Goal: Task Accomplishment & Management: Manage account settings

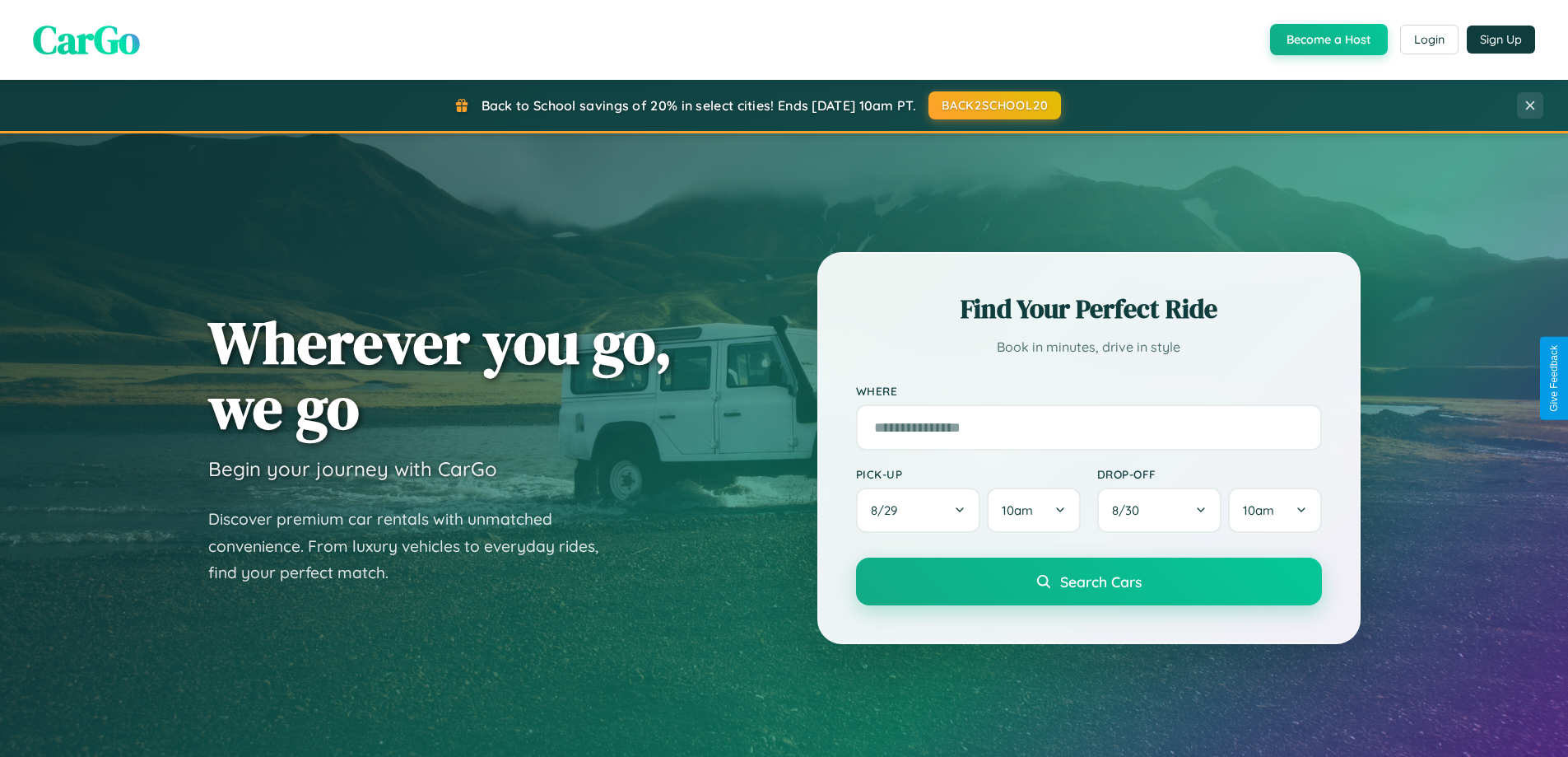
scroll to position [710, 0]
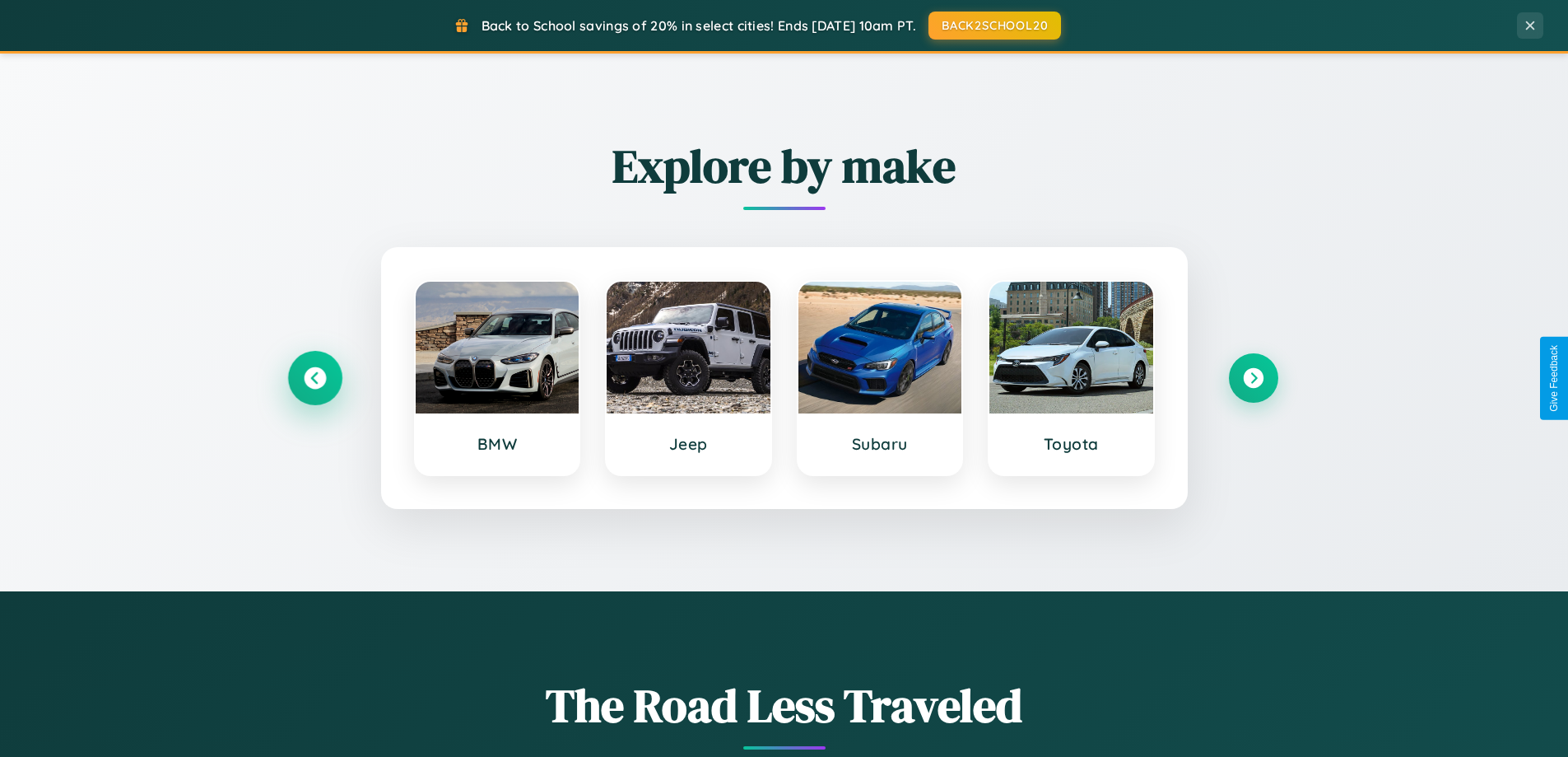
click at [314, 378] on icon at bounding box center [314, 378] width 22 height 22
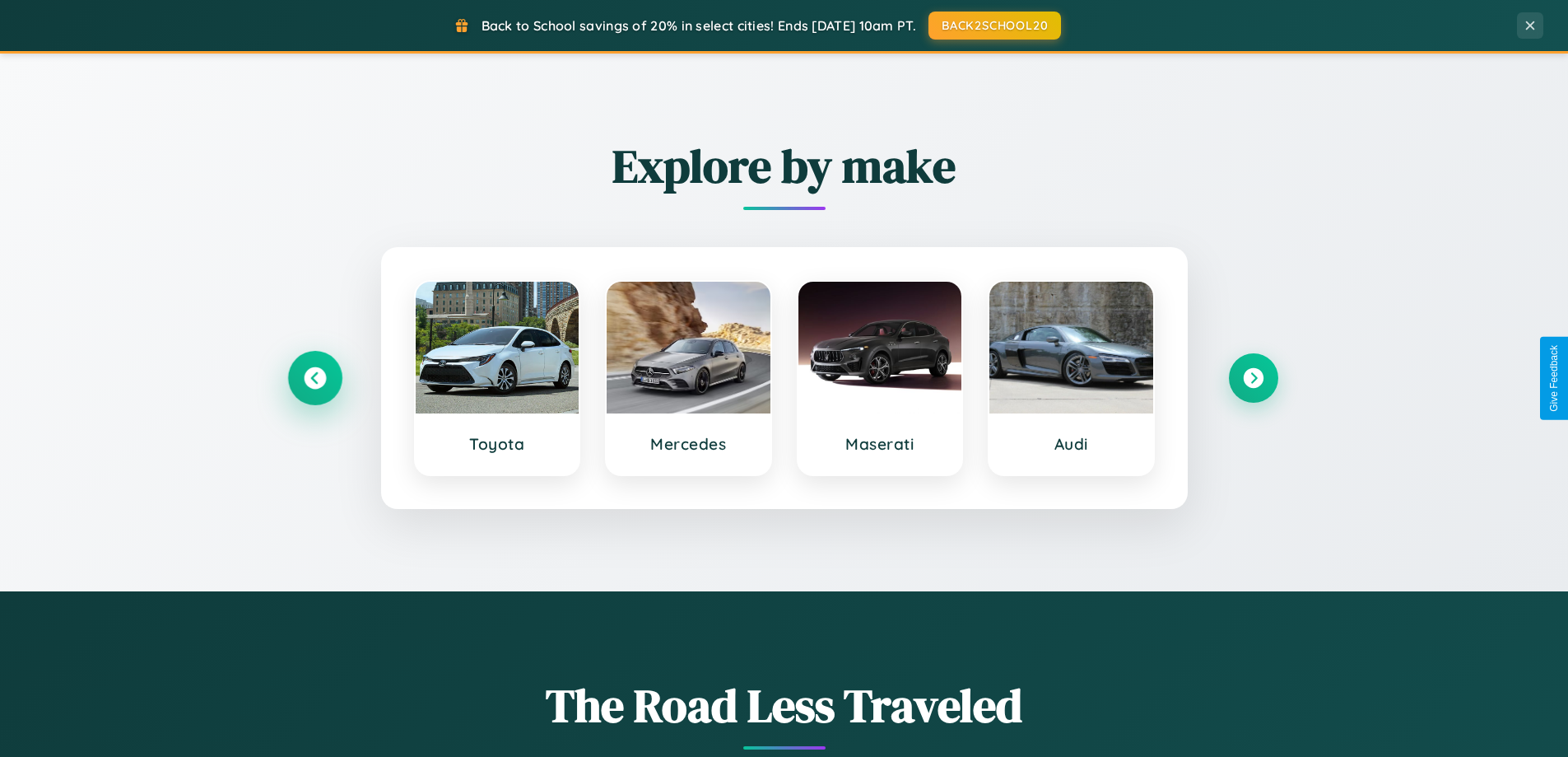
click at [314, 378] on icon at bounding box center [314, 378] width 22 height 22
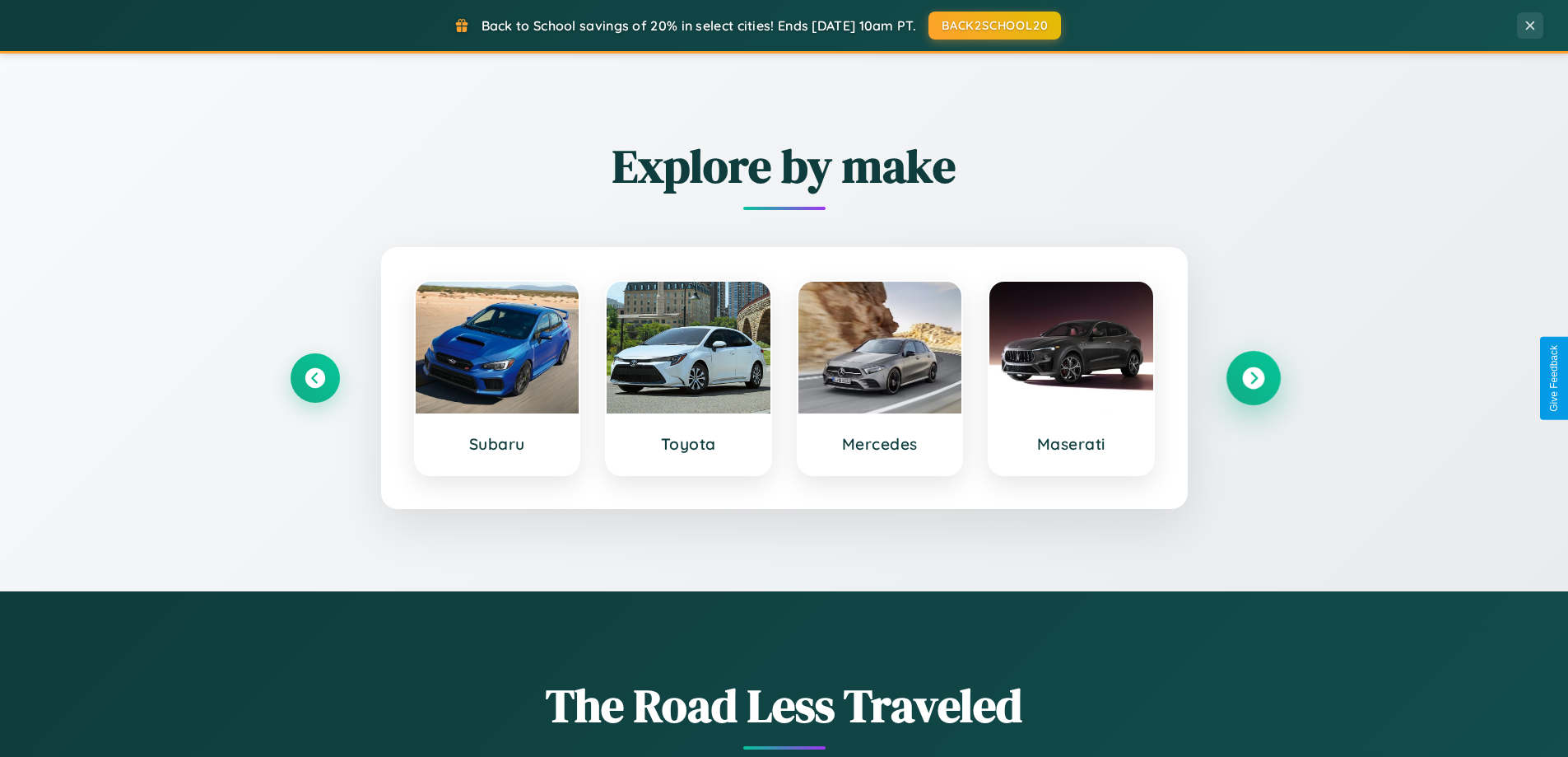
click at [1253, 378] on icon at bounding box center [1254, 378] width 22 height 22
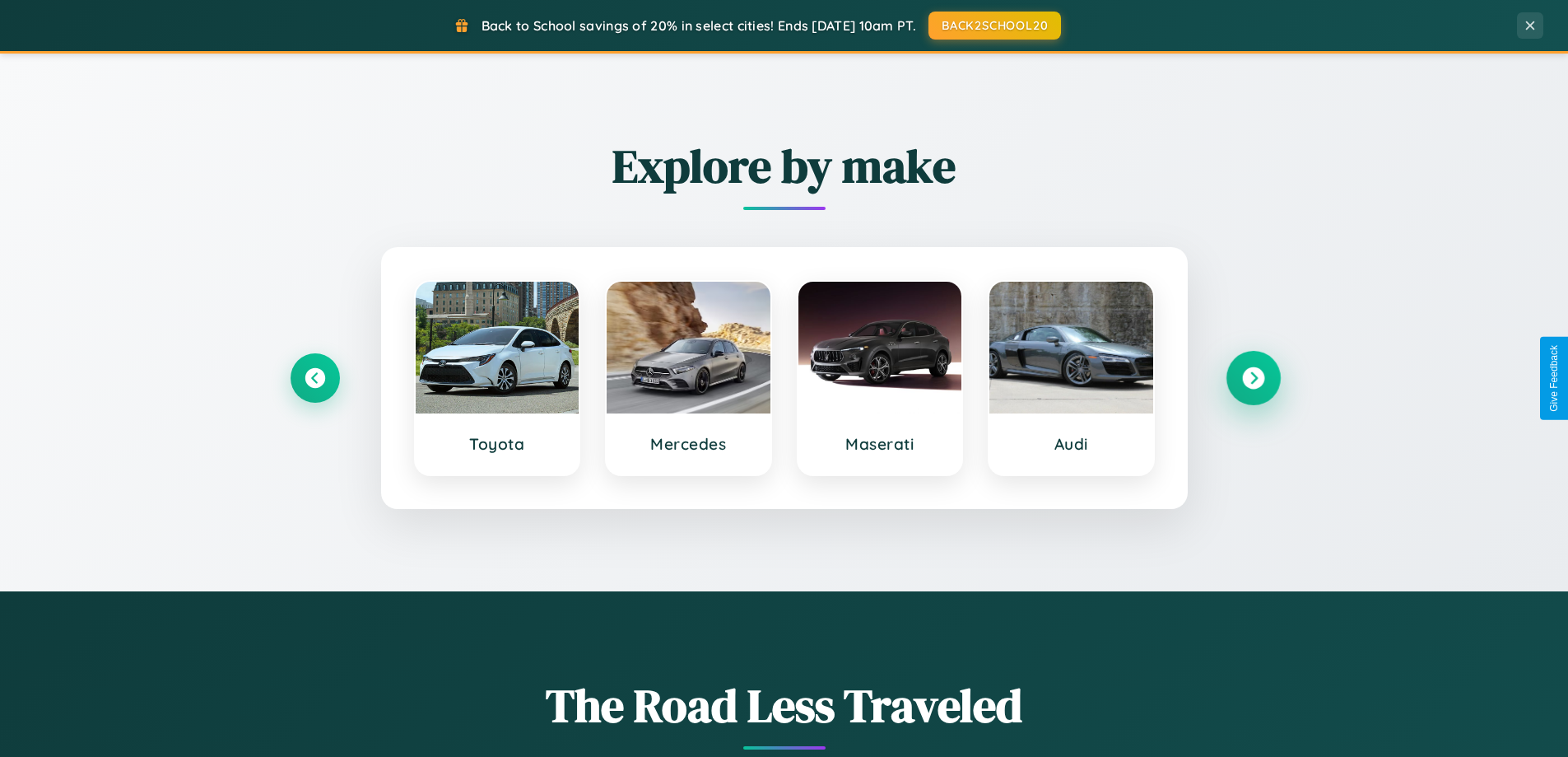
click at [1253, 378] on icon at bounding box center [1254, 378] width 22 height 22
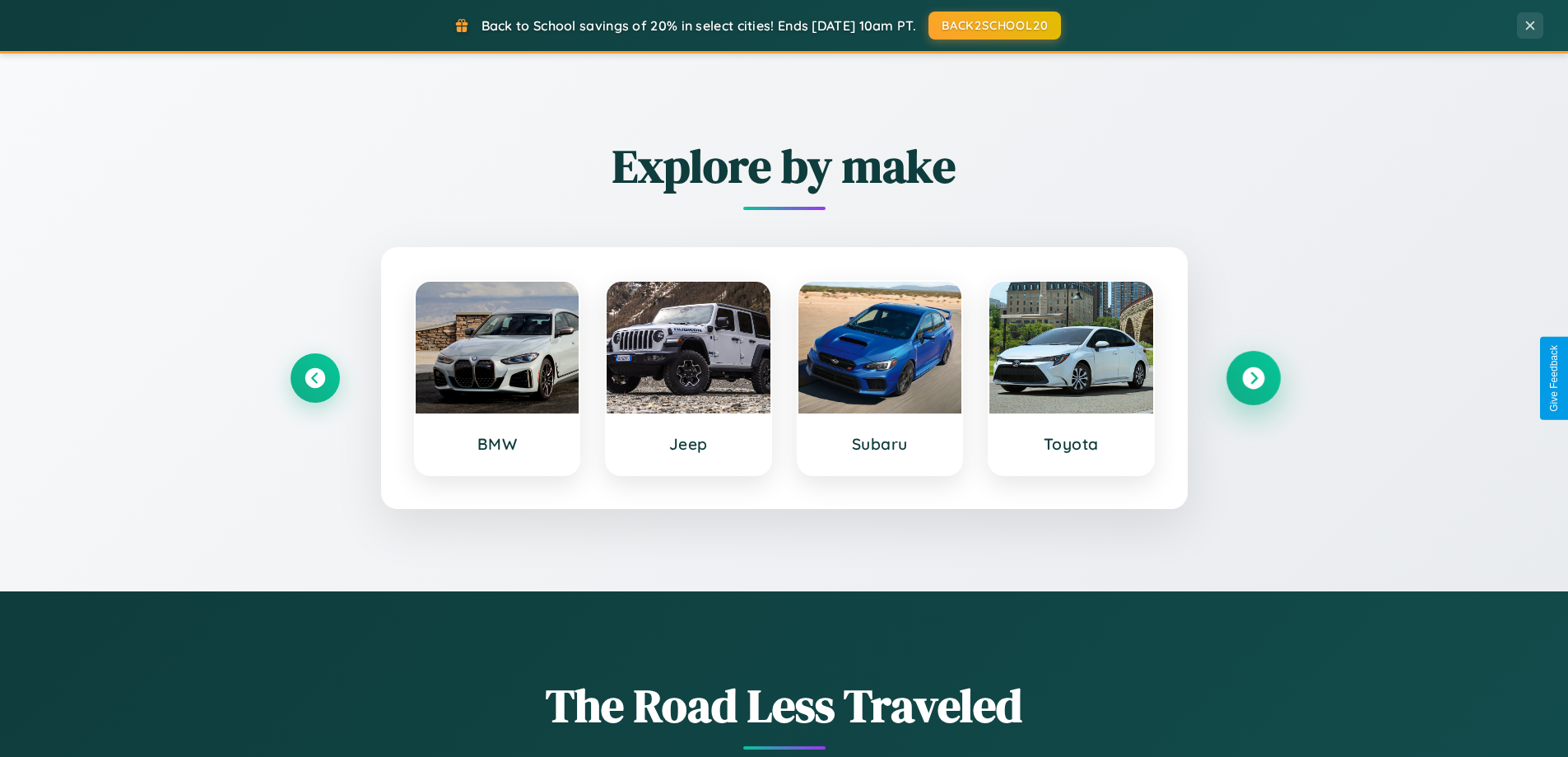
click at [1253, 378] on icon at bounding box center [1254, 378] width 22 height 22
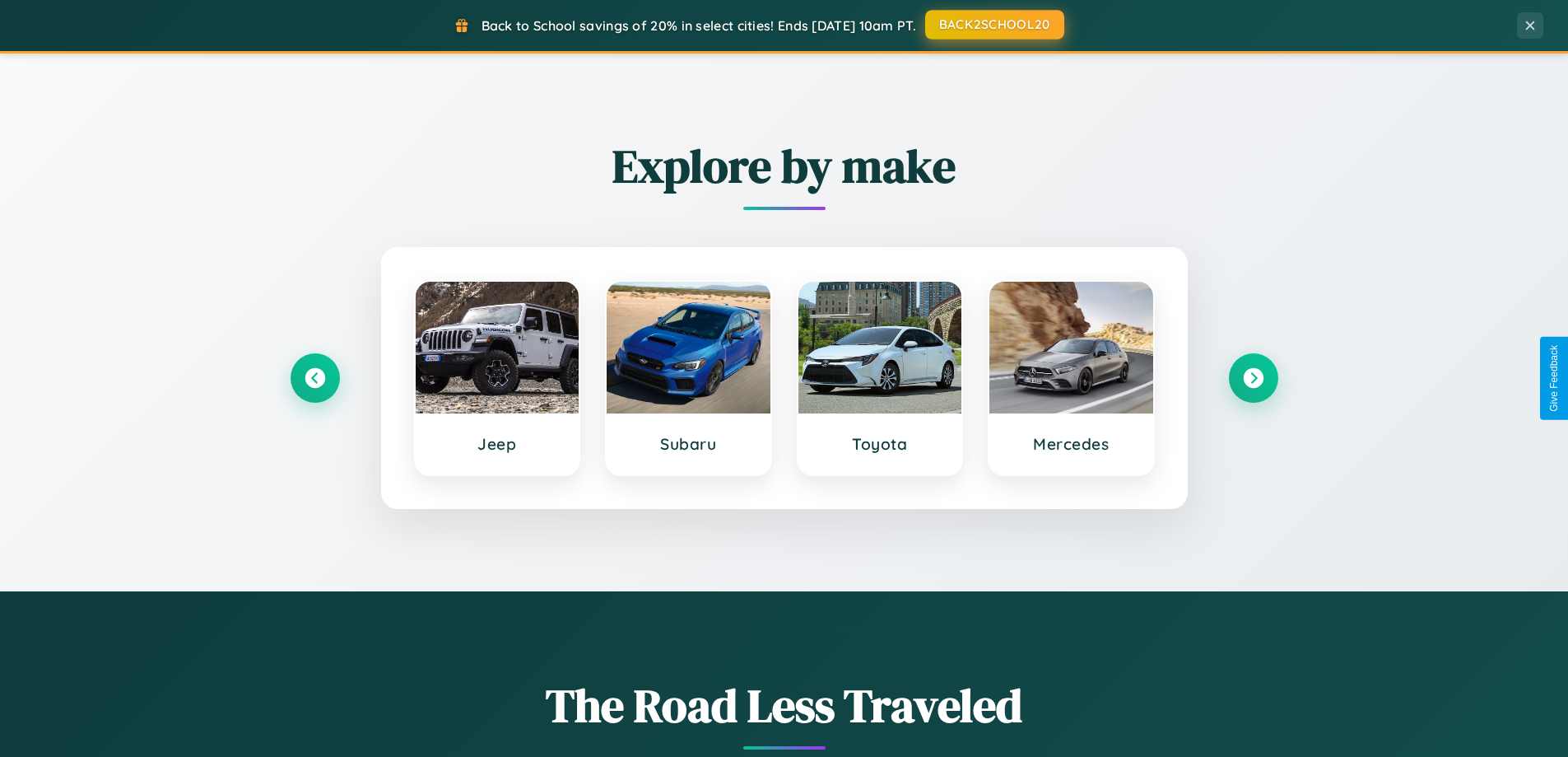
click at [994, 26] on button "BACK2SCHOOL20" at bounding box center [995, 25] width 139 height 30
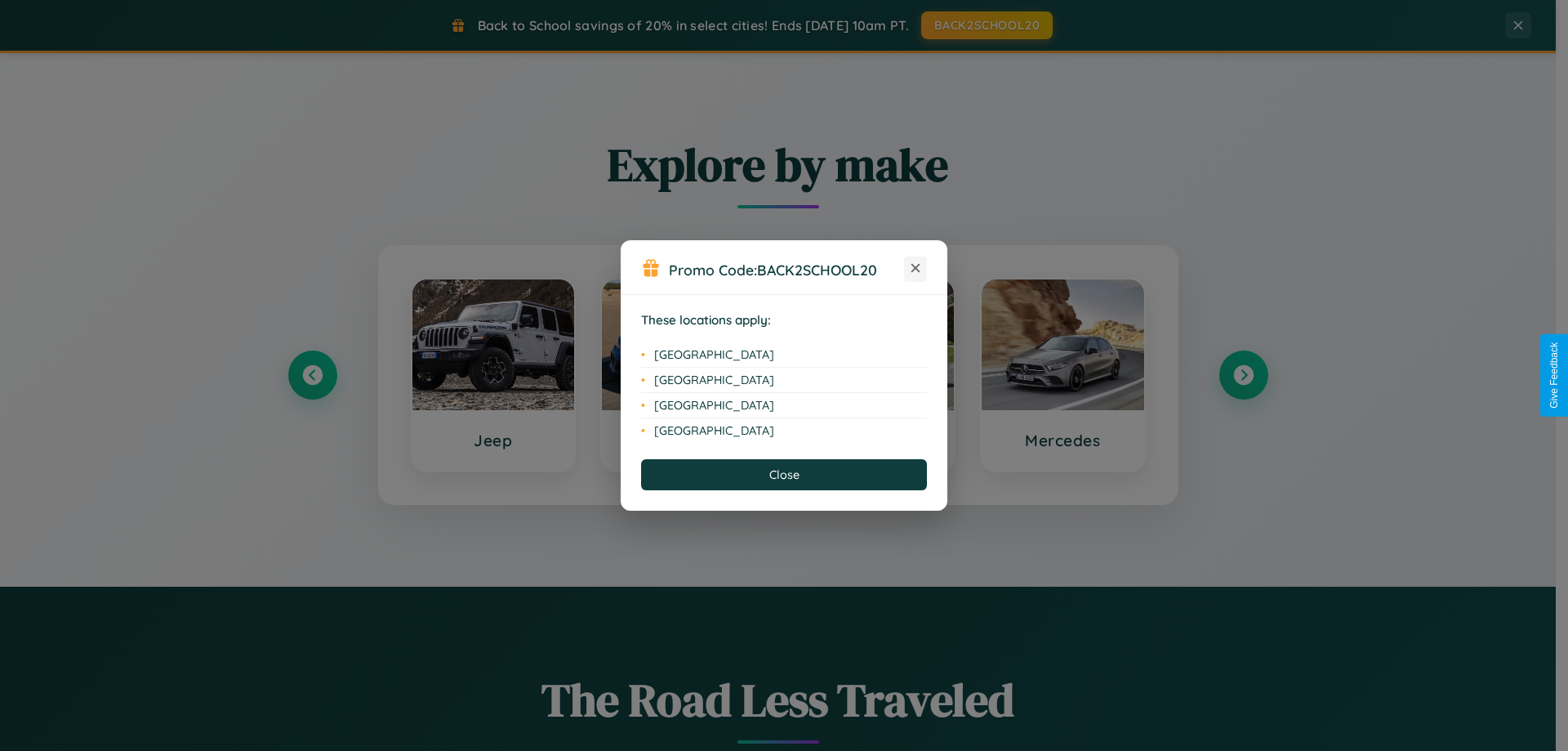
click at [916, 269] on icon at bounding box center [915, 268] width 9 height 9
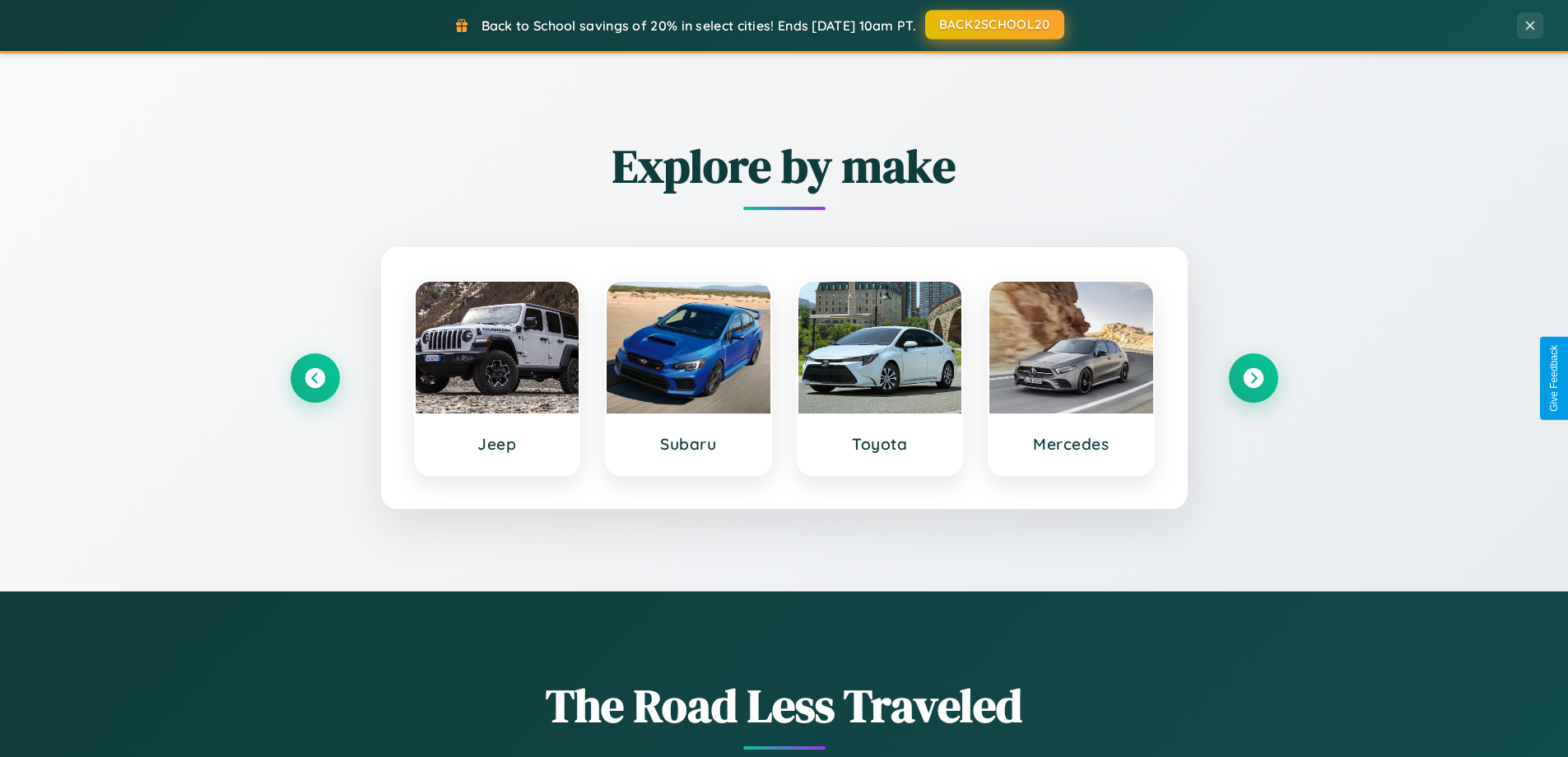
click at [994, 25] on button "BACK2SCHOOL20" at bounding box center [995, 25] width 139 height 30
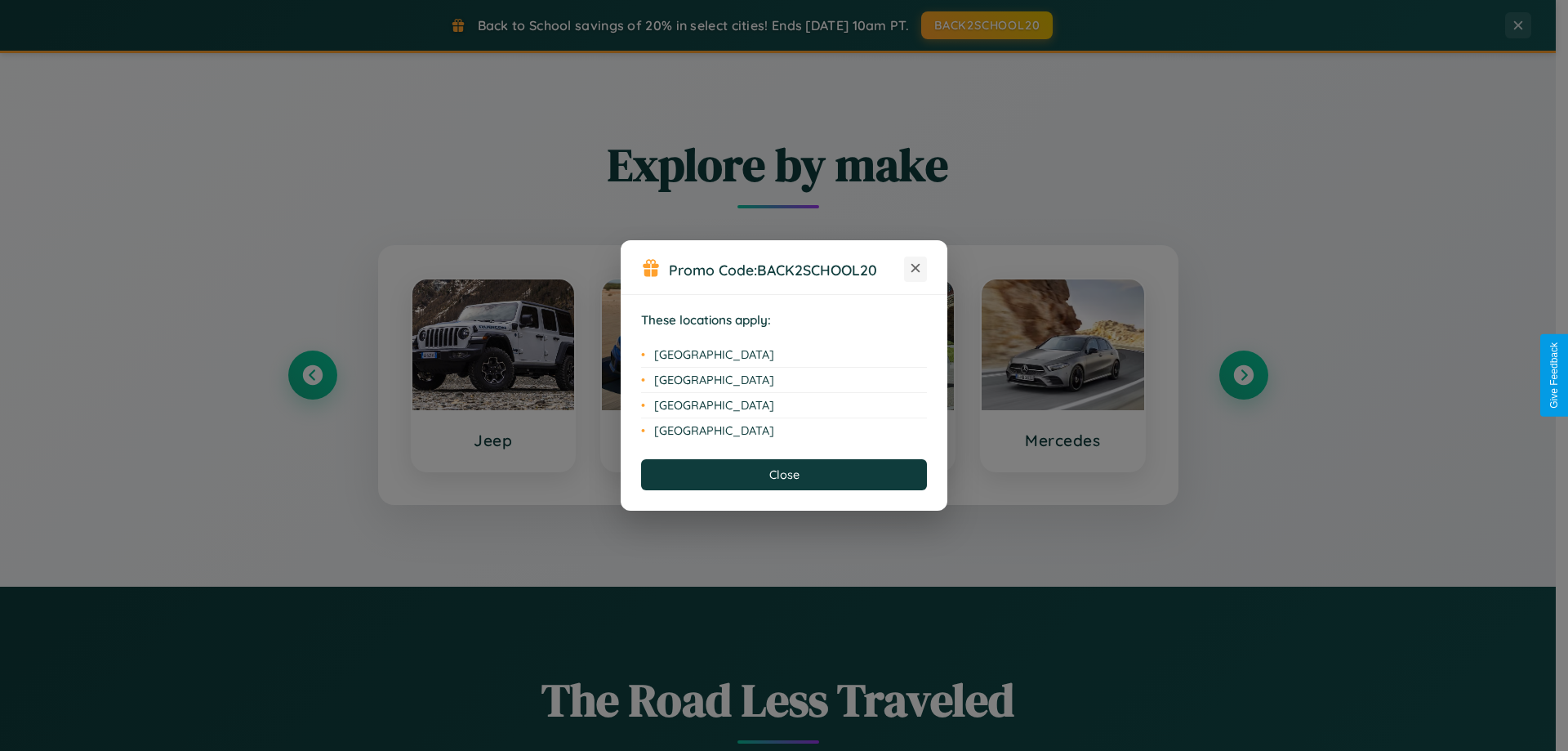
click at [916, 269] on icon at bounding box center [915, 268] width 9 height 9
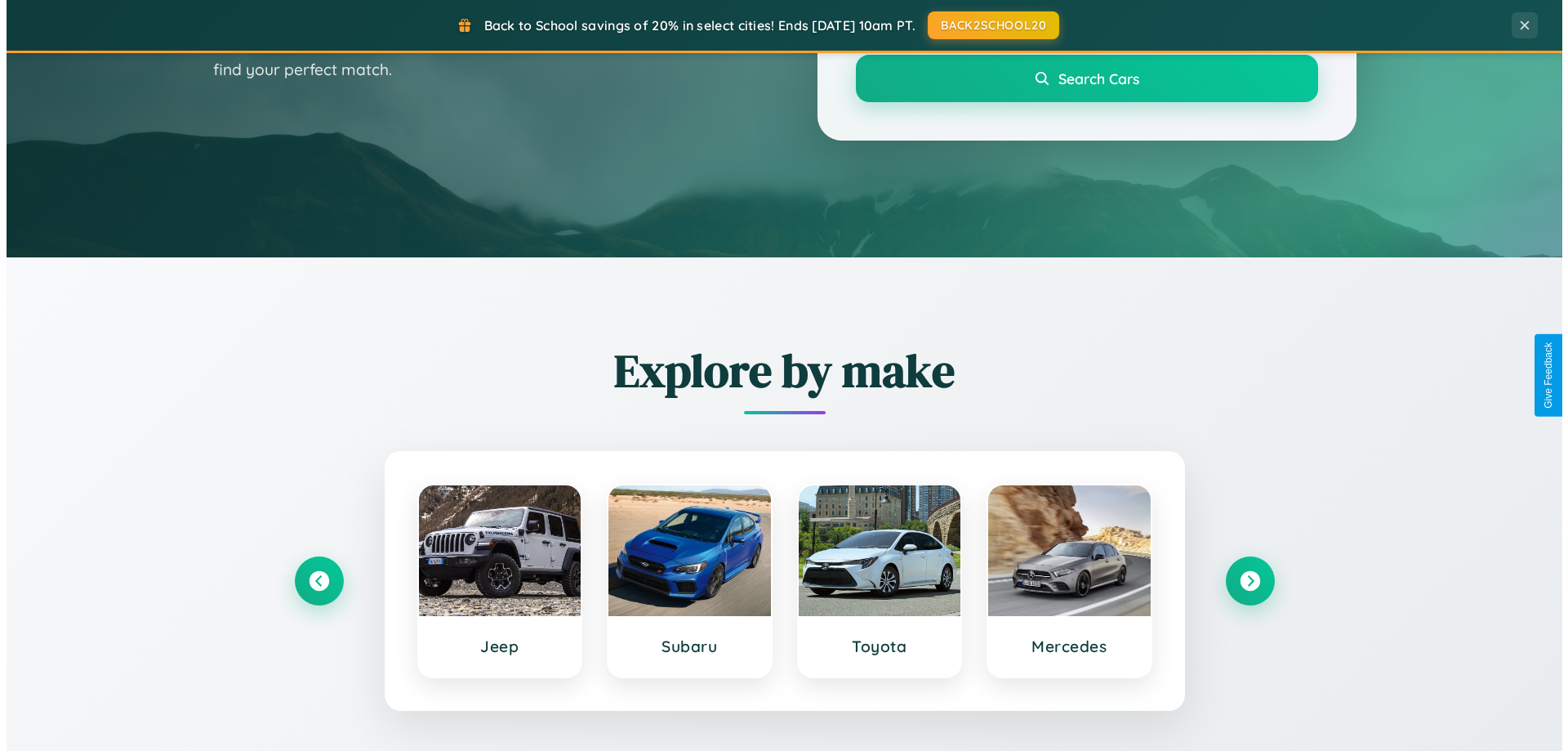
scroll to position [0, 0]
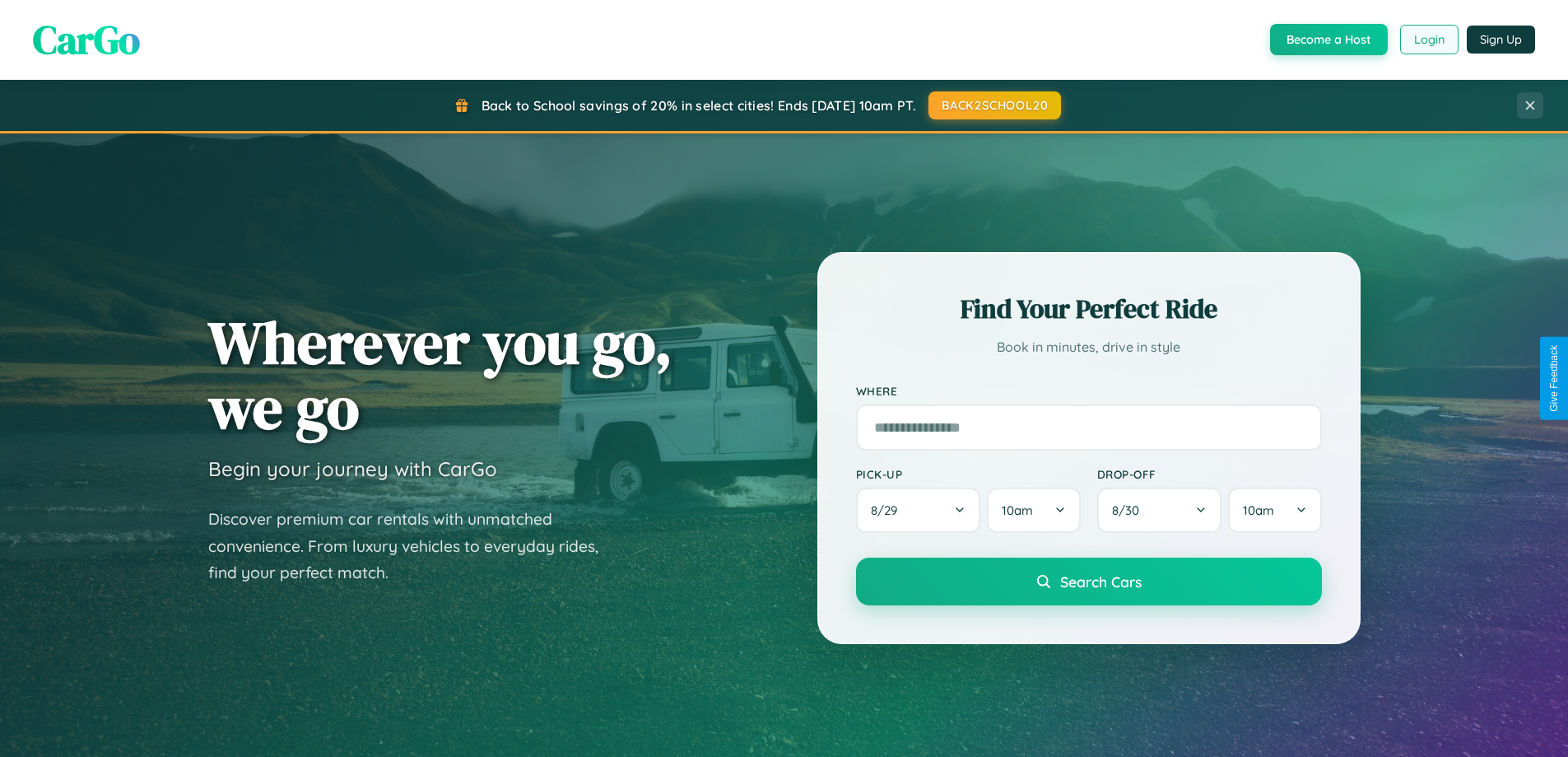
click at [1428, 40] on button "Login" at bounding box center [1429, 40] width 59 height 30
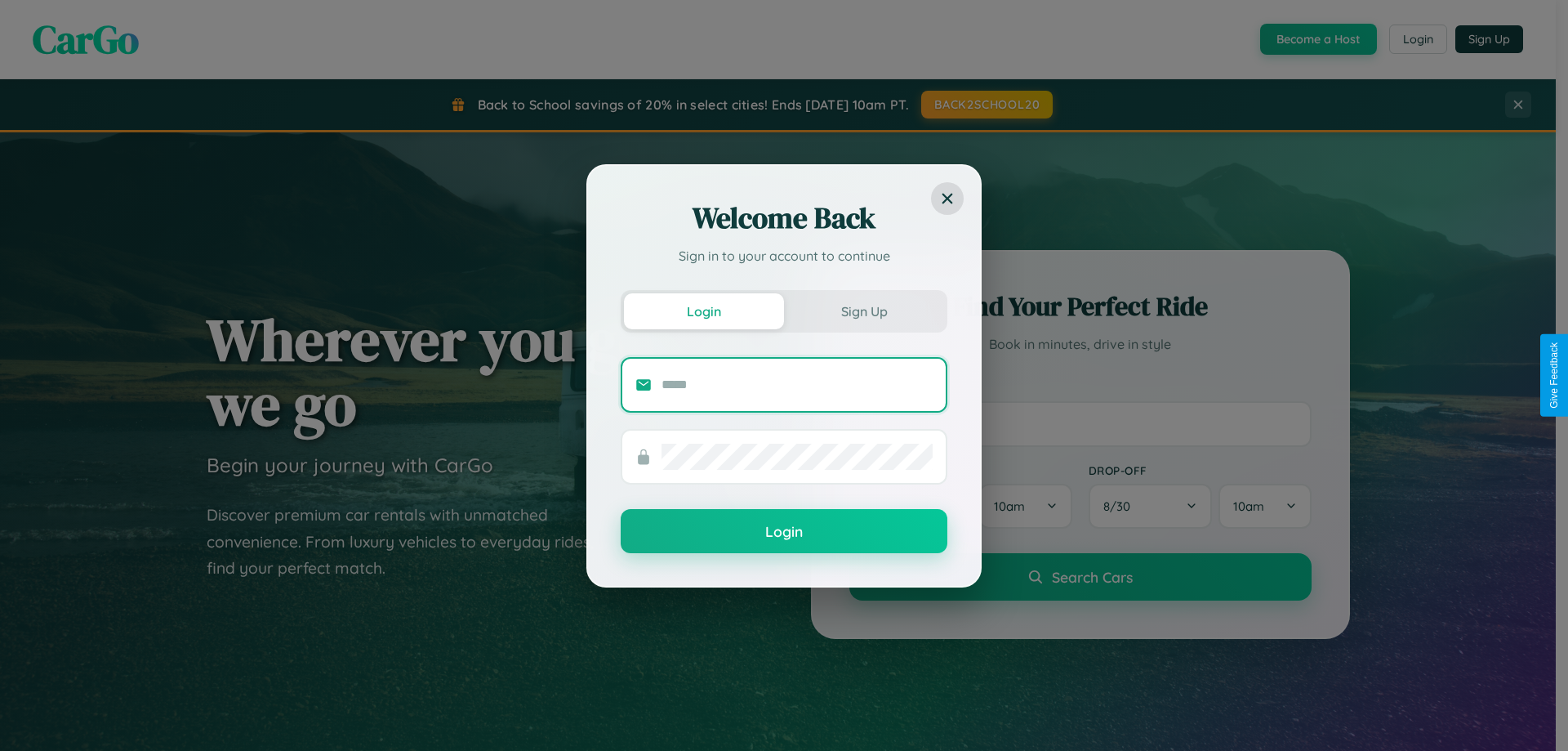
click at [797, 384] on input "text" at bounding box center [797, 385] width 271 height 27
type input "**********"
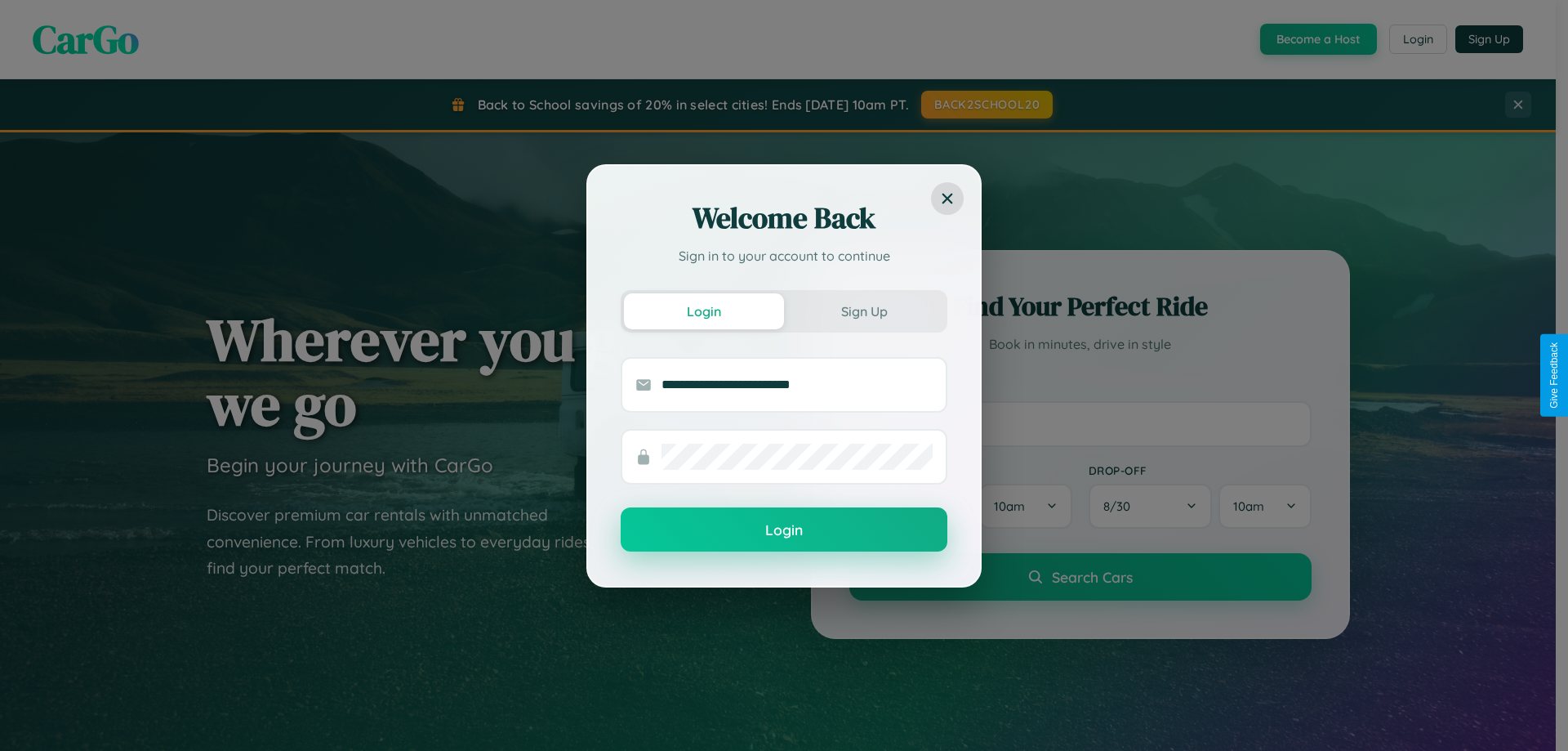
click at [784, 531] on button "Login" at bounding box center [784, 529] width 327 height 44
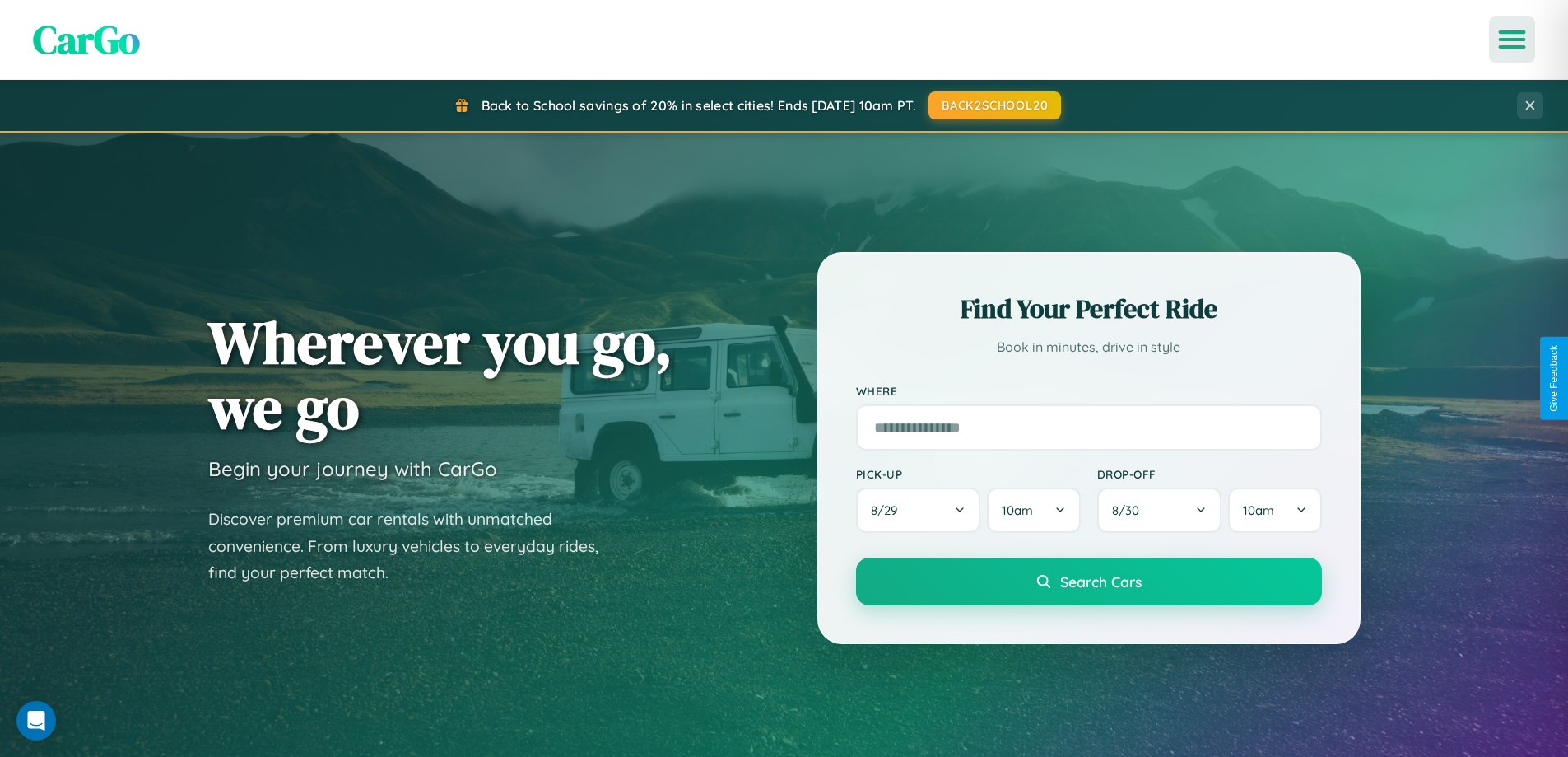
click at [1512, 40] on icon "Open menu" at bounding box center [1512, 39] width 24 height 15
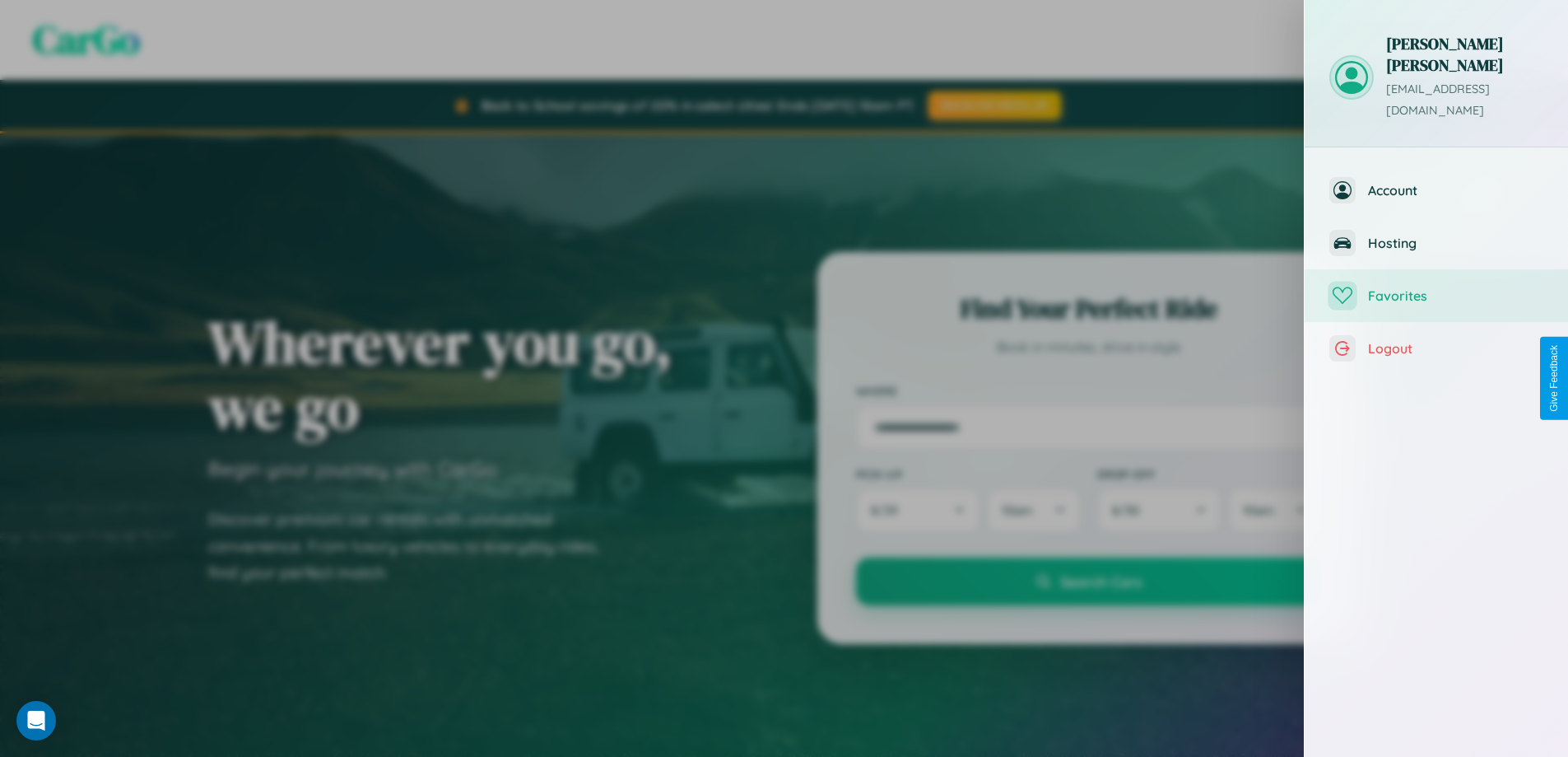
click at [1436, 288] on span "Favorites" at bounding box center [1456, 296] width 176 height 17
